Goal: Communication & Community: Answer question/provide support

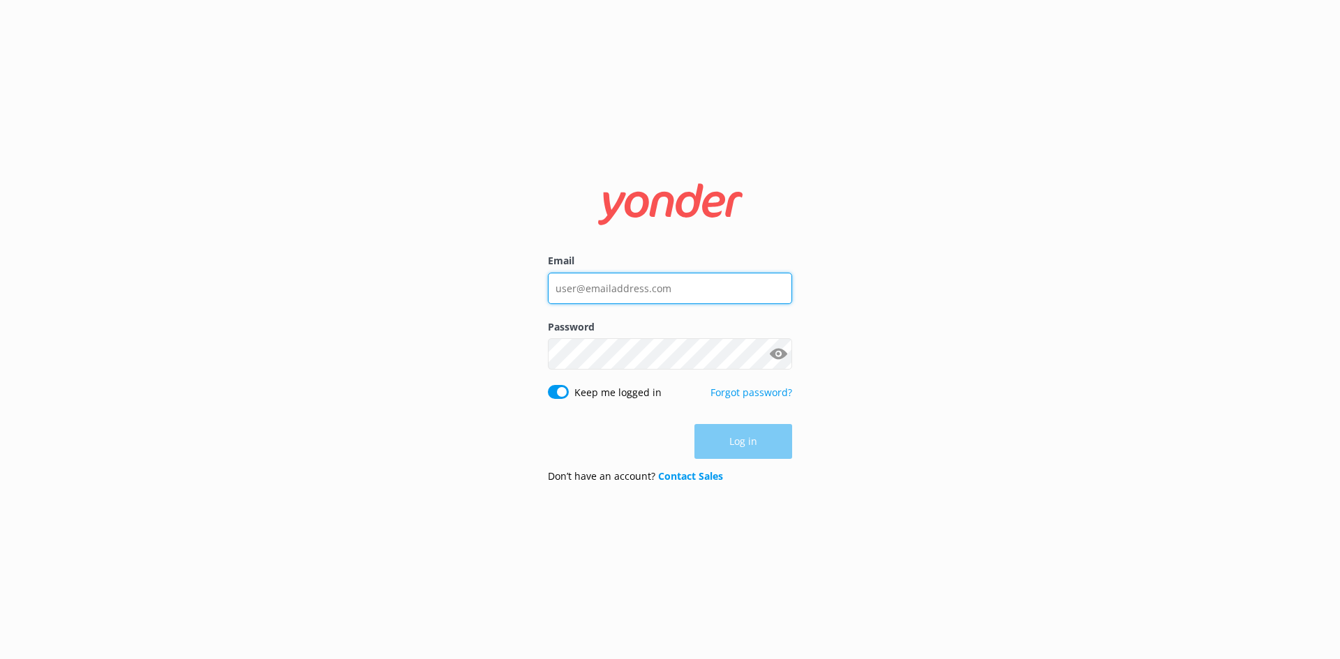
type input "[EMAIL_ADDRESS][DOMAIN_NAME]"
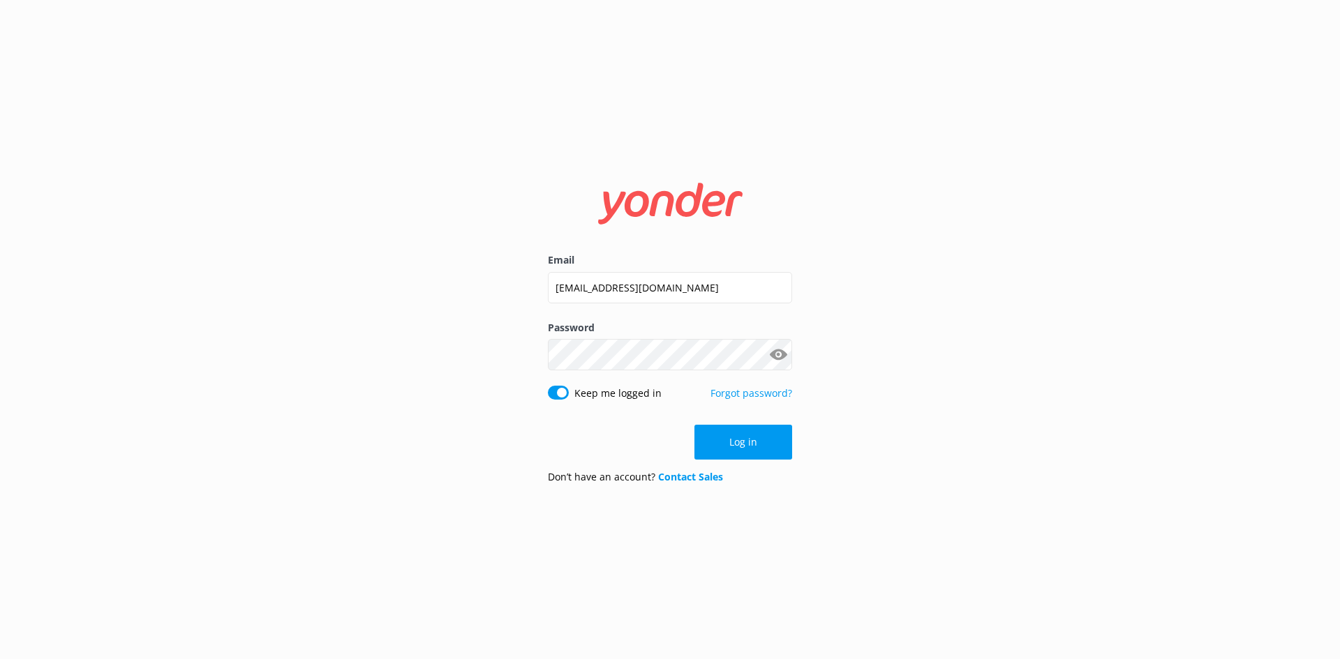
click at [755, 444] on button "Log in" at bounding box center [743, 442] width 98 height 35
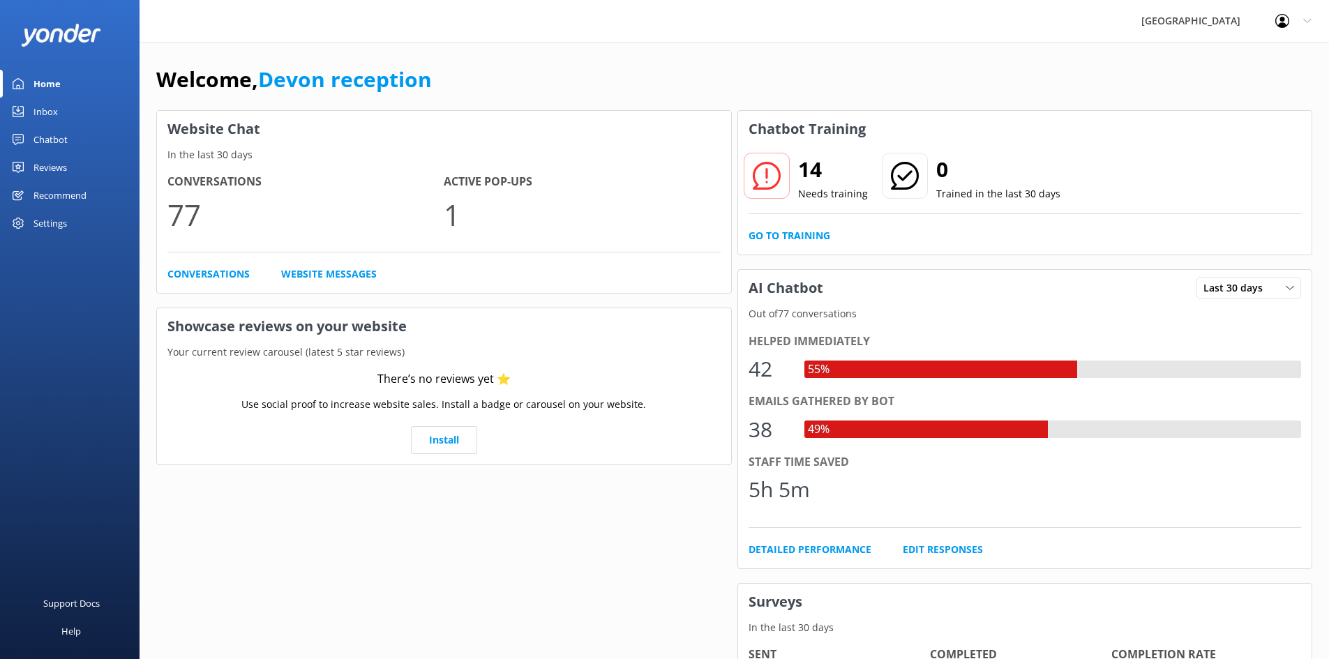
click at [57, 105] on div "Inbox" at bounding box center [45, 112] width 24 height 28
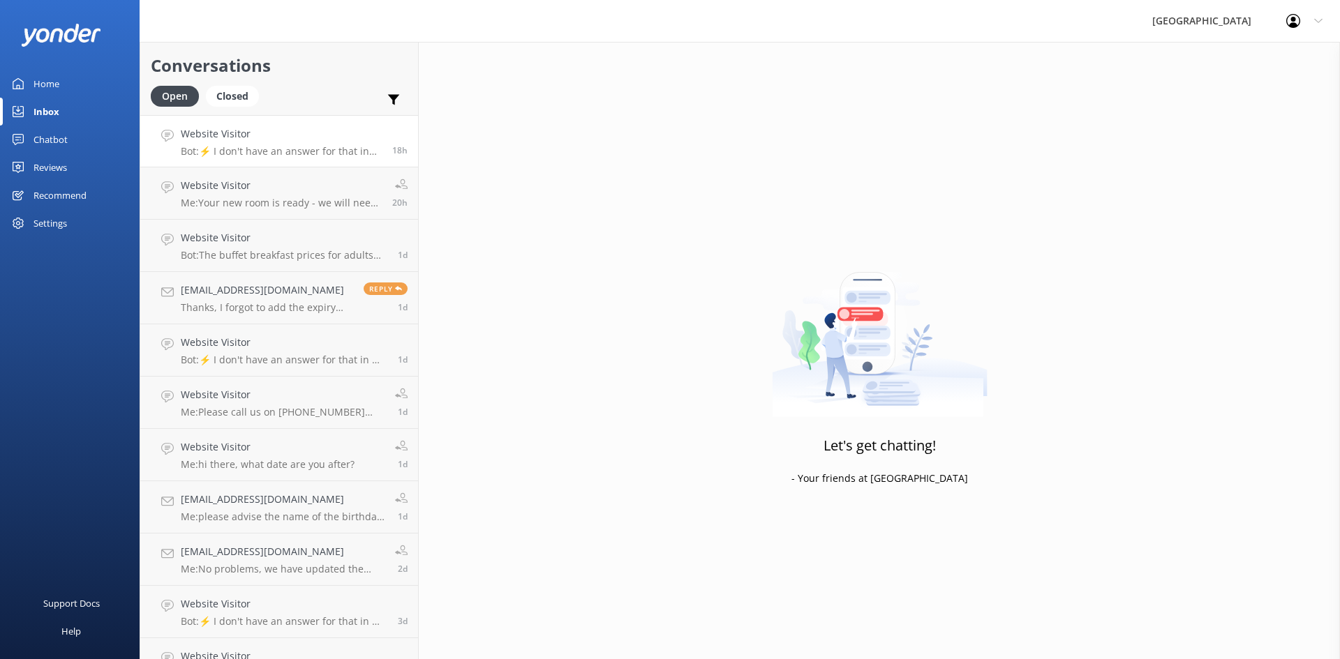
click at [324, 158] on link "Website Visitor Bot: ⚡ I don't have an answer for that in my knowledge base. Pl…" at bounding box center [279, 141] width 278 height 52
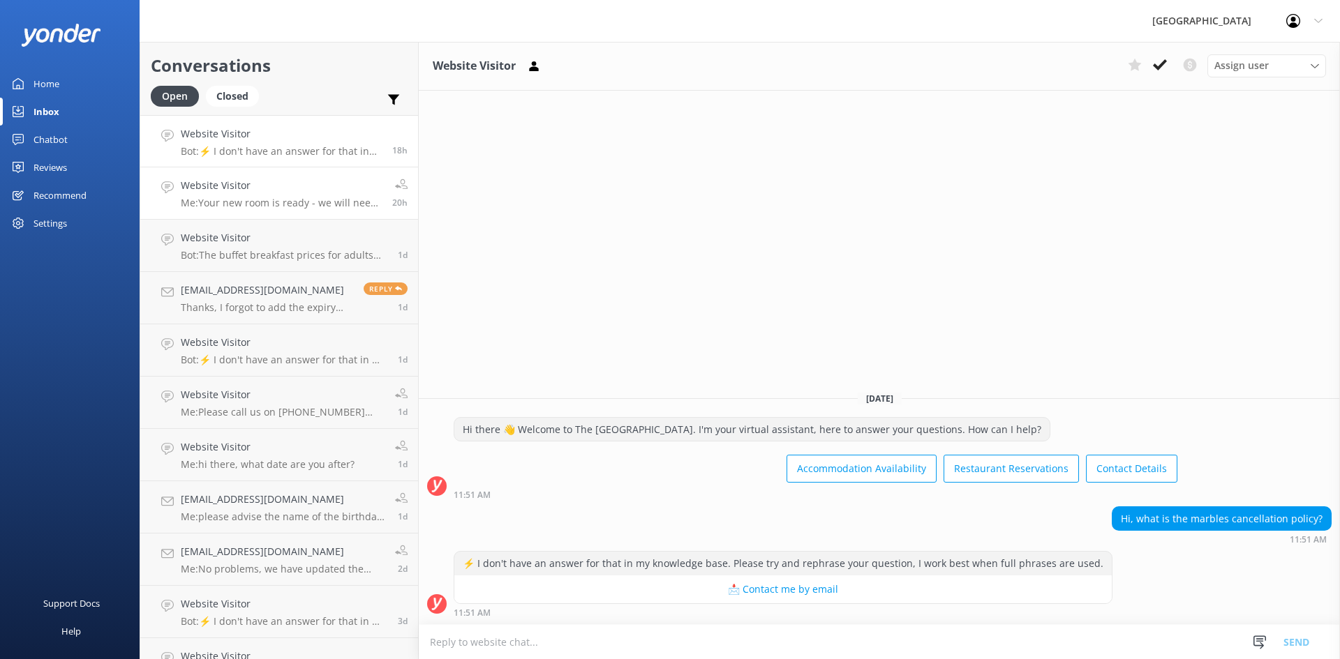
click at [329, 189] on h4 "Website Visitor" at bounding box center [281, 185] width 201 height 15
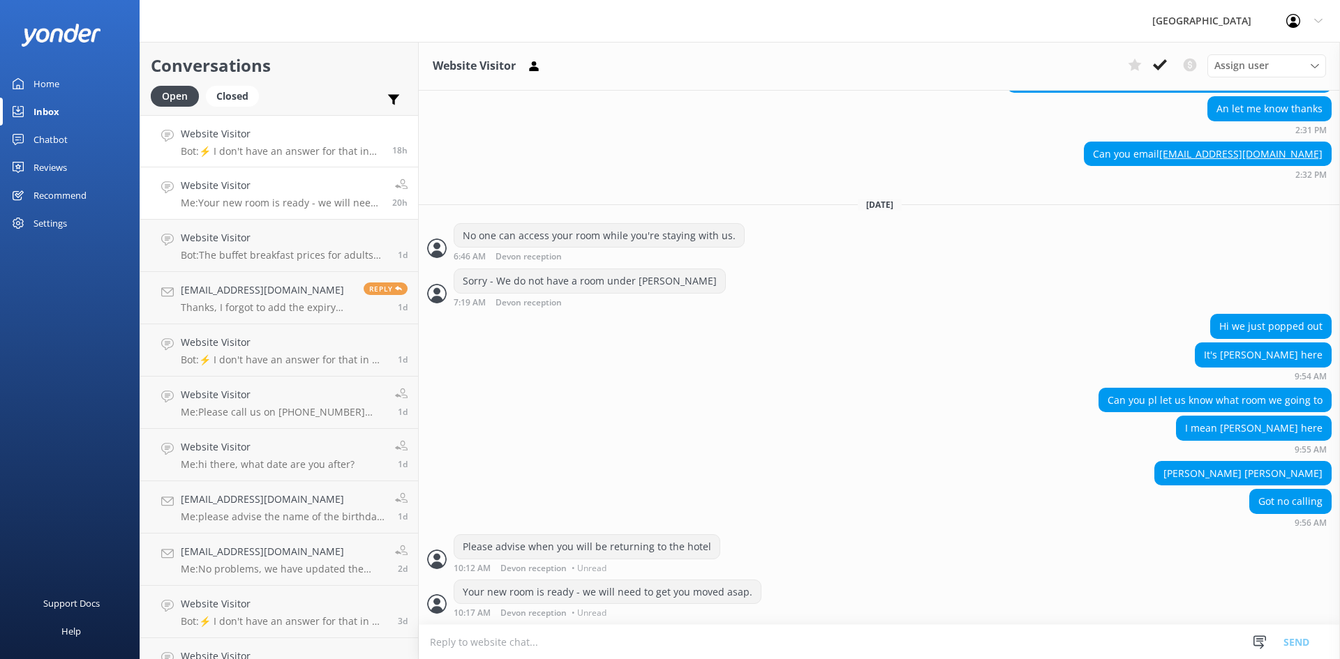
scroll to position [2068, 0]
click at [323, 149] on p "Bot: ⚡ I don't have an answer for that in my knowledge base. Please try and rep…" at bounding box center [281, 151] width 201 height 13
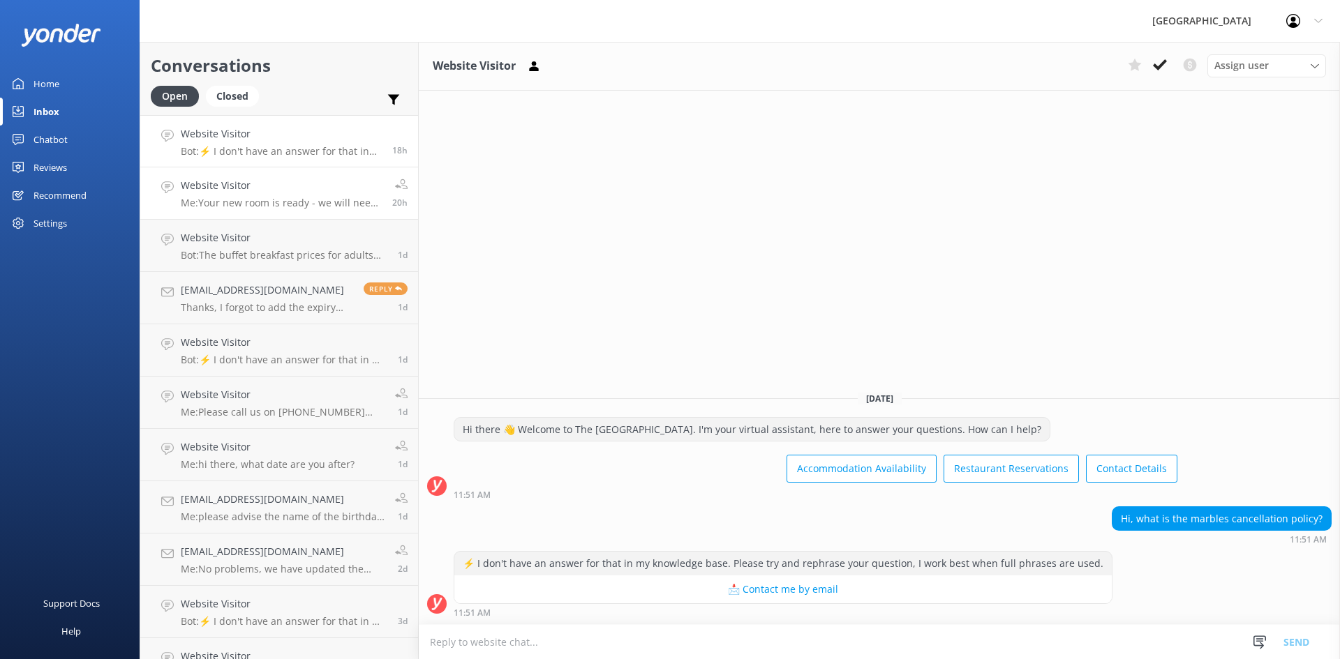
click at [248, 182] on h4 "Website Visitor" at bounding box center [281, 185] width 201 height 15
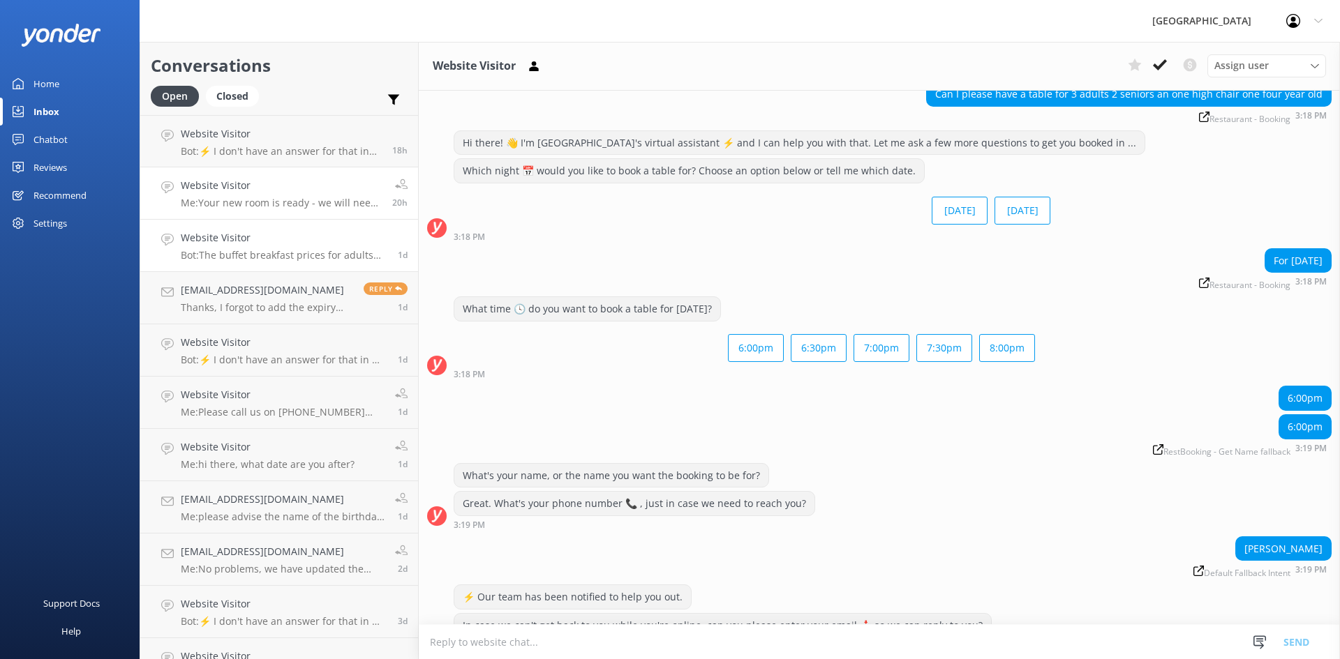
scroll to position [900, 0]
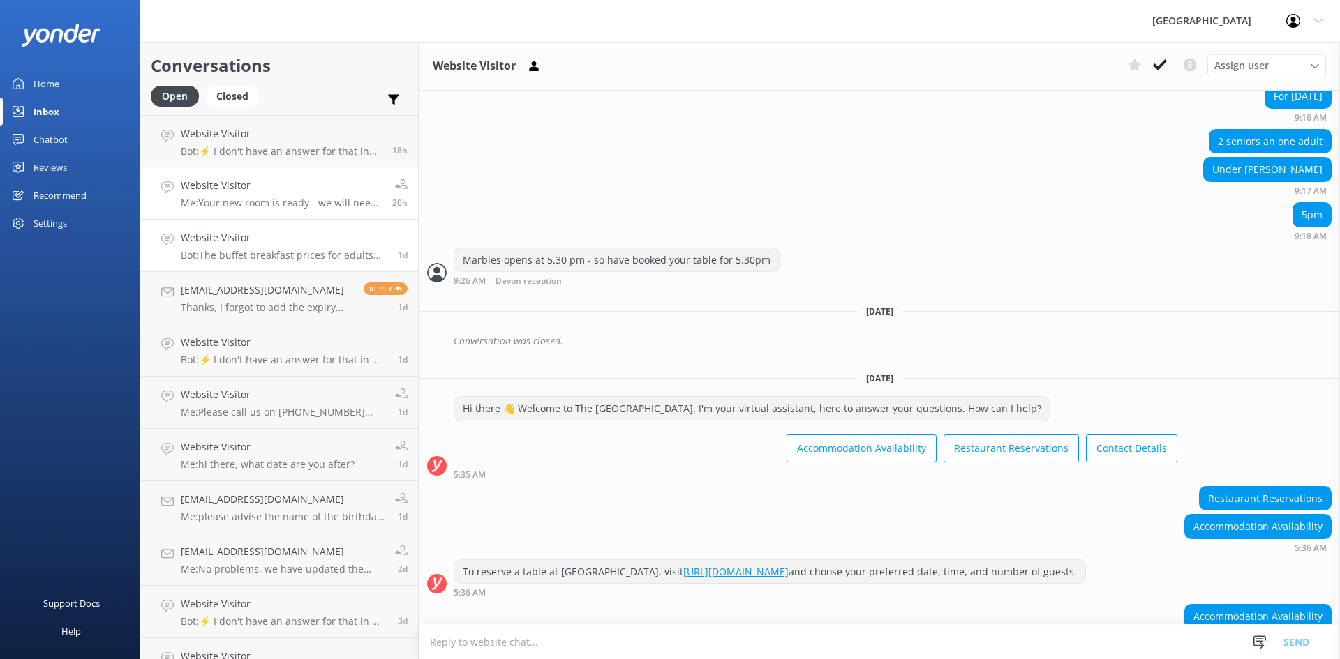
click at [260, 239] on h4 "Website Visitor" at bounding box center [284, 237] width 207 height 15
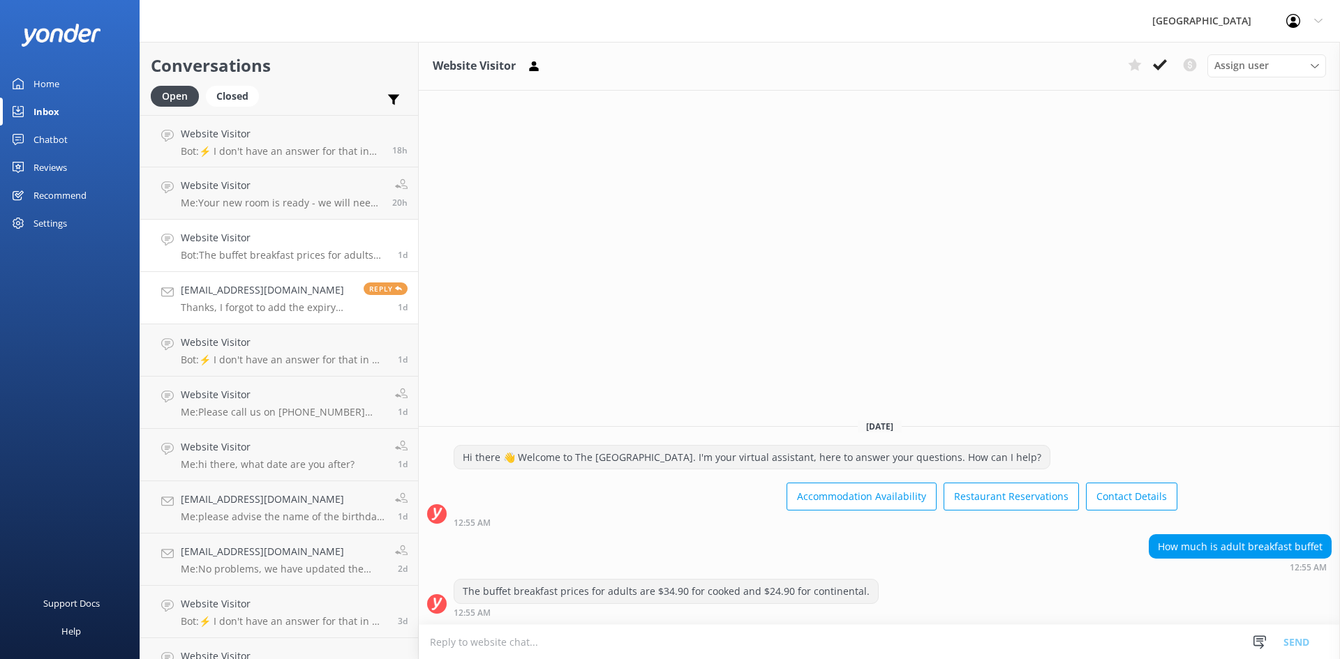
click at [261, 306] on p "Thanks, I forgot to add the expiry date, let me resend the email, with thanks" at bounding box center [267, 307] width 172 height 13
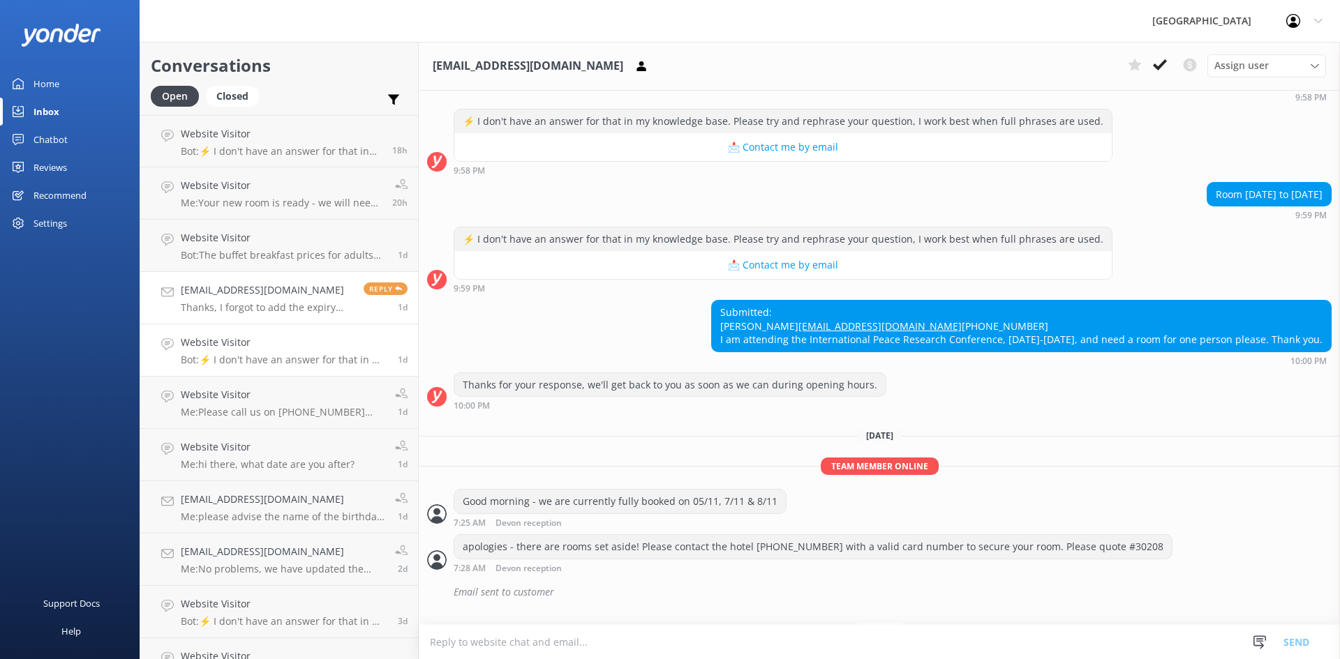
click at [257, 338] on h4 "Website Visitor" at bounding box center [284, 342] width 207 height 15
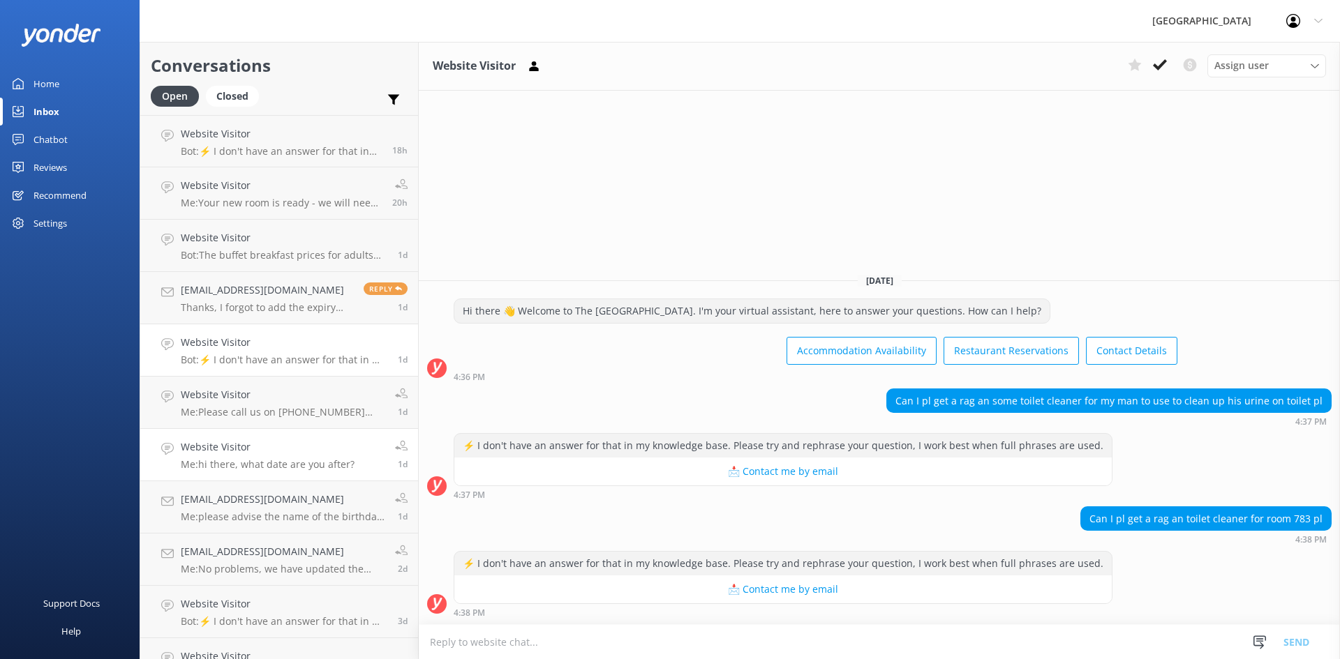
scroll to position [188, 0]
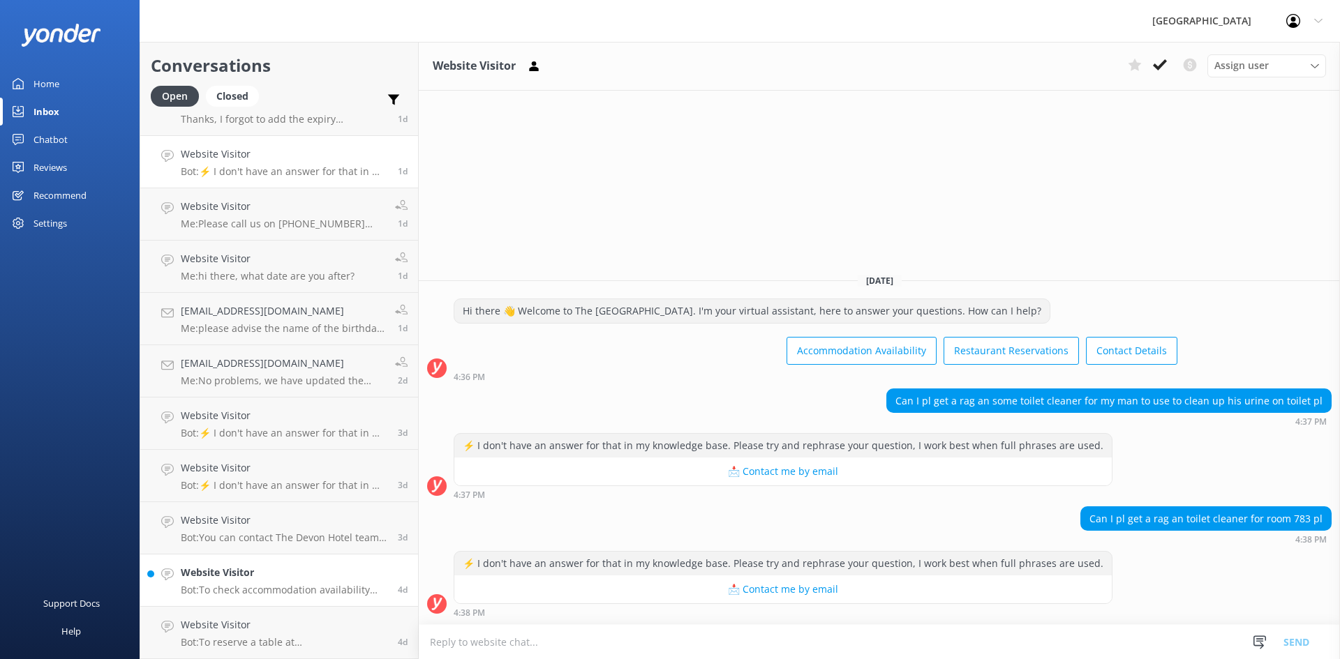
click at [190, 596] on p "Bot: To check accommodation availability and make a booking, please visit [URL]…" at bounding box center [284, 590] width 207 height 13
